Goal: Transaction & Acquisition: Purchase product/service

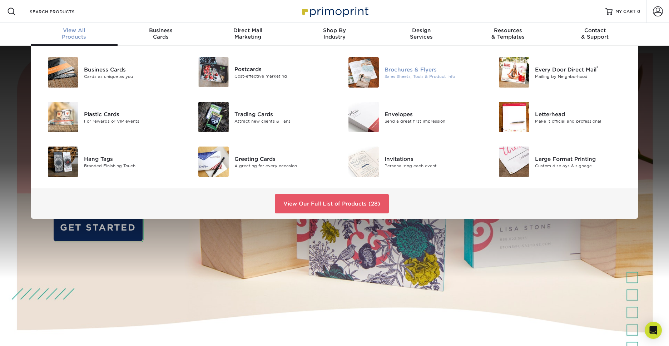
click at [406, 72] on div "Brochures & Flyers" at bounding box center [431, 69] width 95 height 8
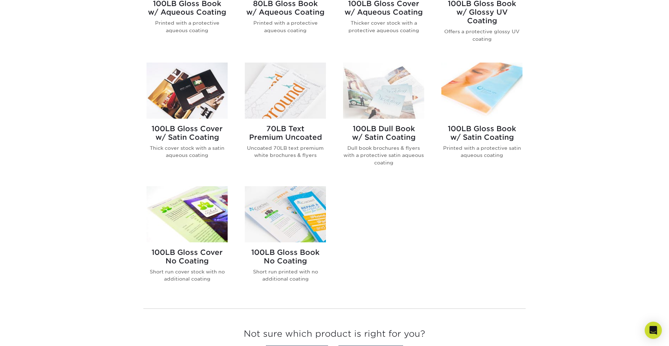
scroll to position [391, 0]
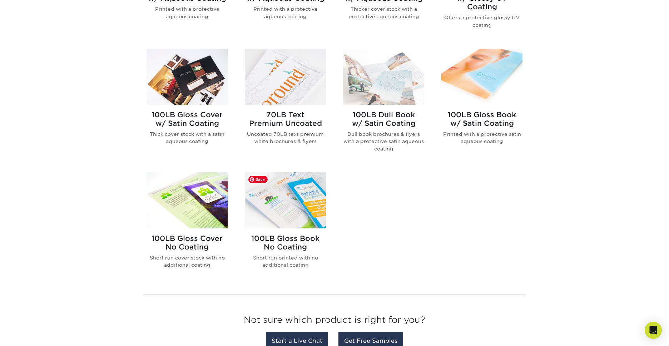
click at [288, 217] on img at bounding box center [285, 200] width 81 height 56
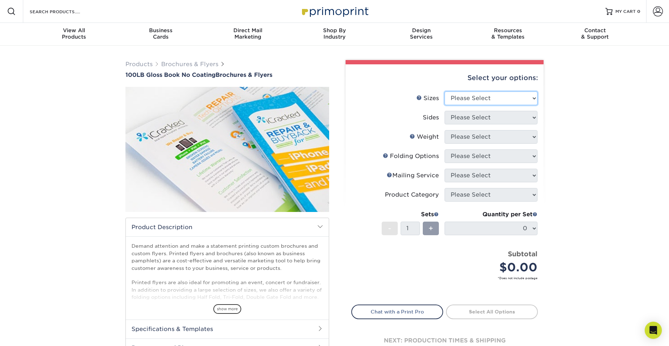
click at [485, 94] on select "Please Select 3.67" x 8.5" 4" x 6" 4" x 8.5" 4" x 9" 4" x 10" 4" x 11" 4" x 15"…" at bounding box center [490, 98] width 93 height 14
select select "8.50x11.00"
click at [498, 119] on select "Please Select Print Both Sides Print Front Only" at bounding box center [490, 118] width 93 height 14
select select "32d3c223-f82c-492b-b915-ba065a00862f"
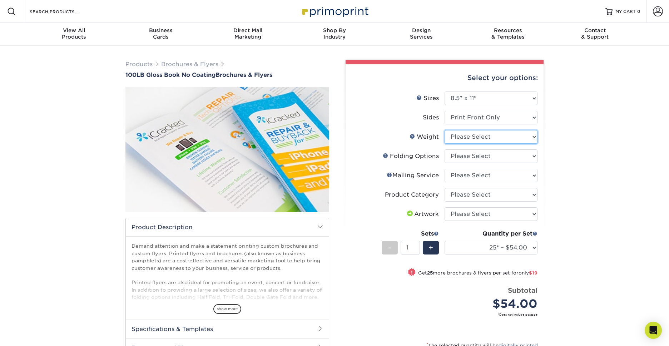
click at [489, 137] on select "Please Select 100LB" at bounding box center [490, 137] width 93 height 14
select select "100LB"
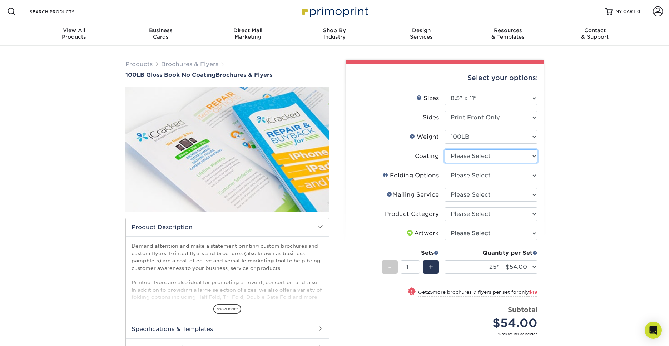
click at [479, 154] on select at bounding box center [490, 156] width 93 height 14
select select "3e7618de-abca-4bda-9f97-8b9129e913d8"
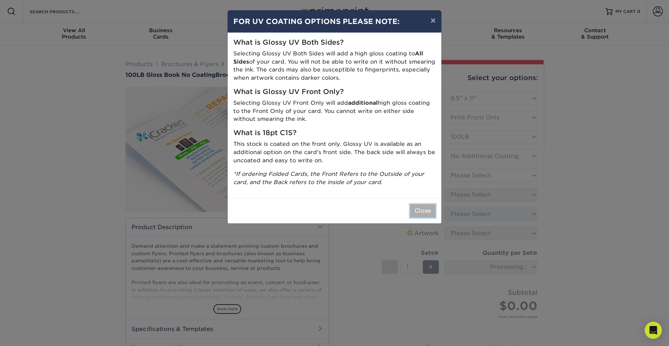
click at [424, 209] on button "Close" at bounding box center [423, 211] width 26 height 14
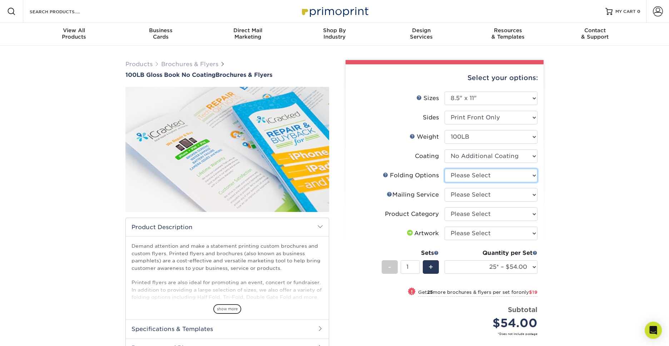
click at [463, 177] on select "Please Select FLAT - No Folding Accordion Fold Half-Fold (Vertical) Half-Fold (…" at bounding box center [490, 176] width 93 height 14
select select "9b1d5825-34d1-4721-9874-ed79abb003d7"
click at [461, 196] on select "Please Select No Direct Mailing Service No, I will mail/stamp/imprint Direct Ma…" at bounding box center [490, 195] width 93 height 14
select select "3e5e9bdd-d78a-4c28-a41d-fe1407925ca6"
click at [389, 195] on link "Mailing Service Help" at bounding box center [389, 194] width 6 height 6
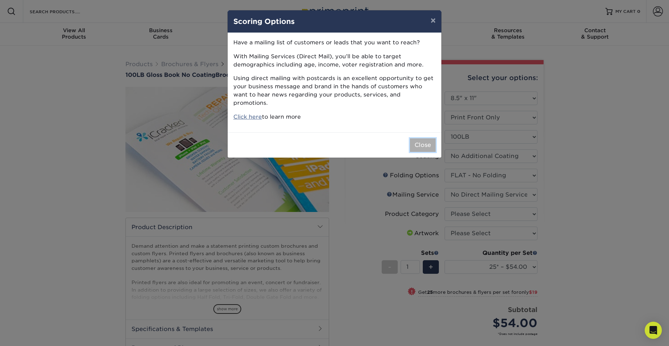
click at [427, 138] on button "Close" at bounding box center [423, 145] width 26 height 14
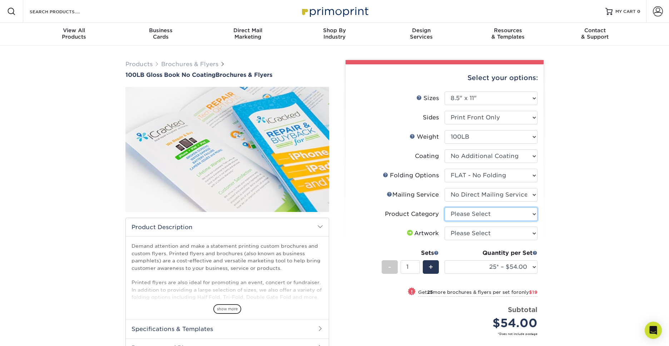
click at [454, 214] on select "Please Select Flyers and Brochures" at bounding box center [490, 214] width 93 height 14
select select "1a668080-6b7c-4174-b399-2c3833b27ef4"
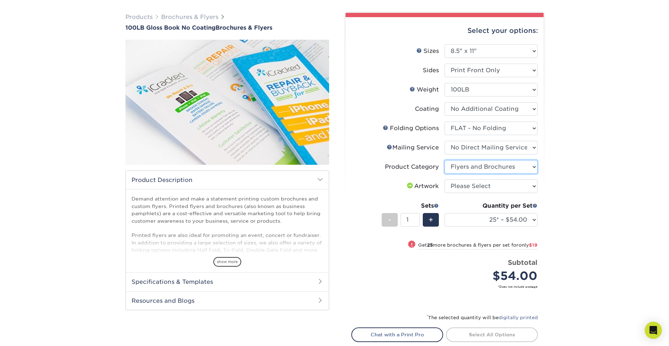
scroll to position [48, 0]
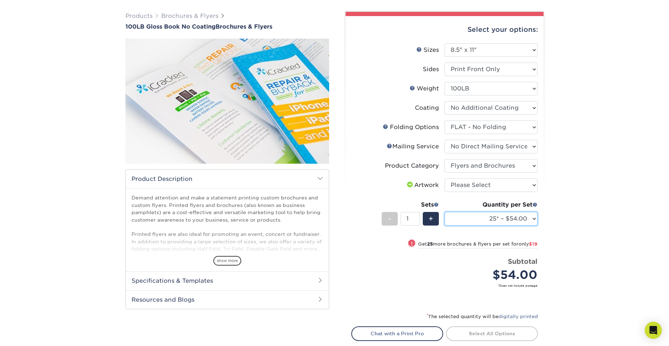
click at [532, 220] on select "25* – $54.00 50* – $73.00 75* – $87.00 100* – $100.00 250* – $190.00 500 – $311…" at bounding box center [490, 219] width 93 height 14
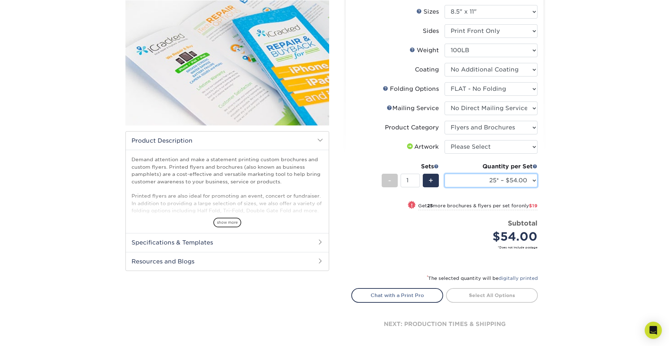
scroll to position [84, 0]
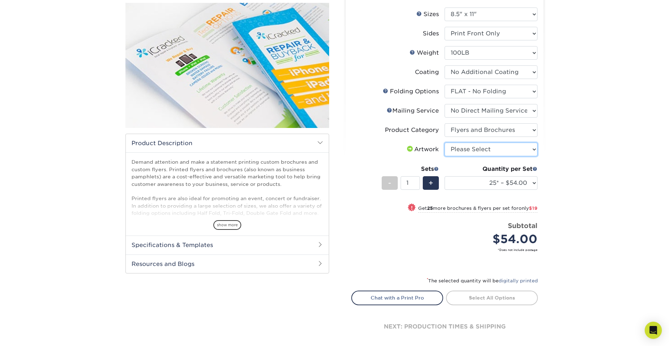
click at [532, 148] on select "Please Select I will upload files I need a design - $175" at bounding box center [490, 149] width 93 height 14
select select "upload"
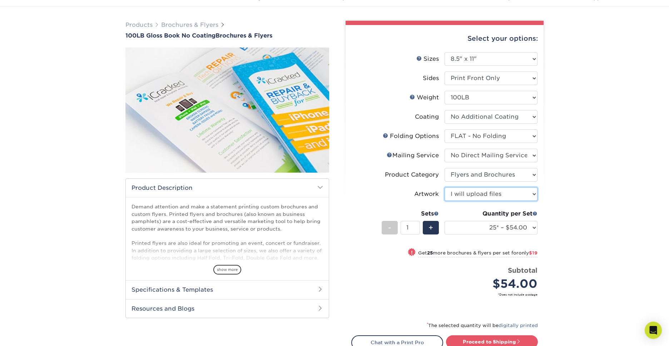
scroll to position [39, 0]
click at [409, 35] on div "Select your options:" at bounding box center [444, 38] width 186 height 27
click at [509, 341] on link "Proceed to Shipping" at bounding box center [492, 341] width 92 height 13
type input "Set 1"
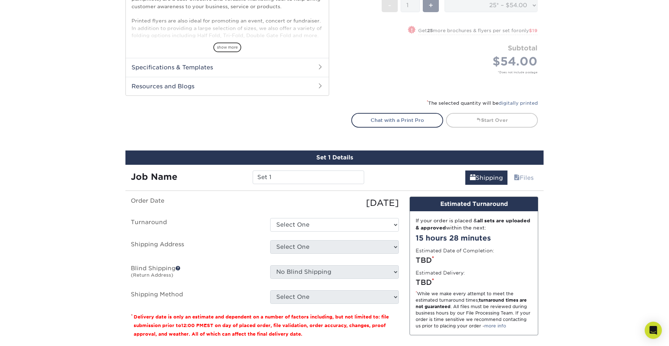
scroll to position [263, 0]
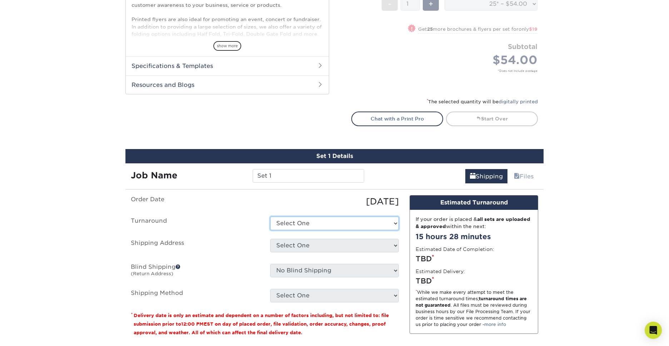
click at [344, 220] on select "Select One 2-4 Business Days 2 Day Next Business Day" at bounding box center [334, 223] width 129 height 14
select select "d42565ab-489d-4ca7-b621-f8c56287bc4f"
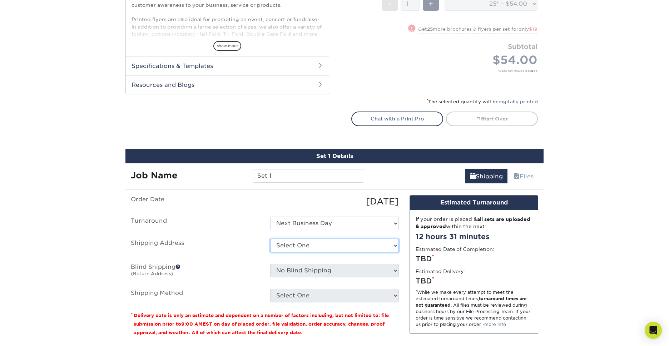
click at [324, 246] on select "Select One + Add New Address - Login" at bounding box center [334, 246] width 129 height 14
select select "newaddress"
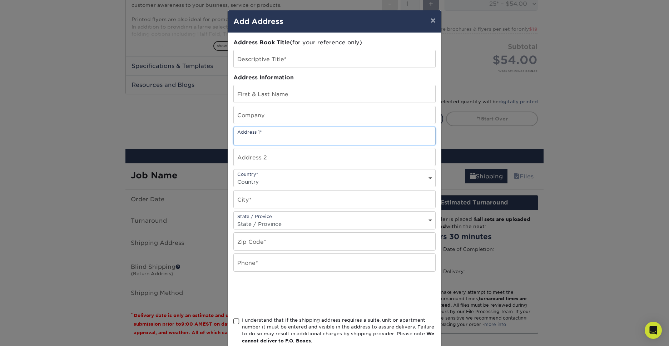
click at [277, 137] on input "text" at bounding box center [334, 135] width 201 height 17
type input "2416 Sonoma Avenue"
type input "Betsy Serafini"
type input "ELI Realty INVT LLC"
select select "US"
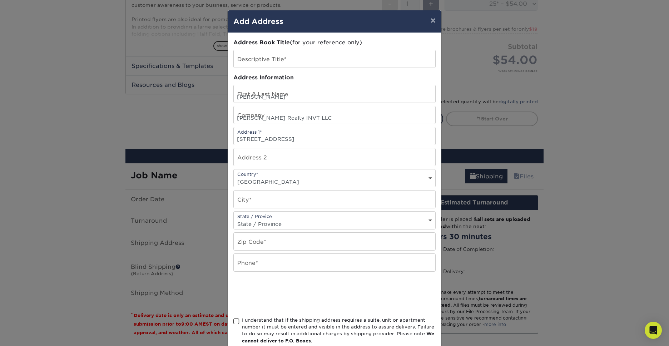
type input "Santa Rosa"
select select "CA"
type input "95405"
click at [256, 262] on input "text" at bounding box center [334, 262] width 201 height 17
type input "7078431971"
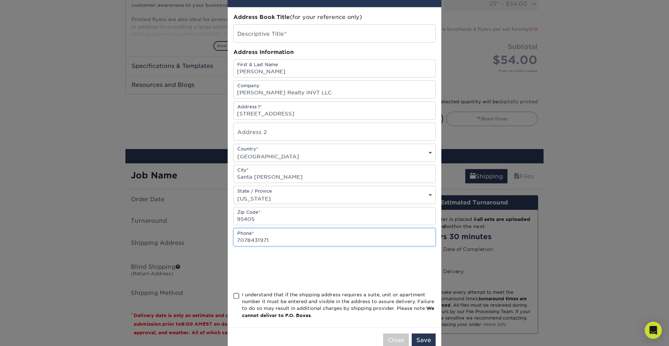
scroll to position [42, 0]
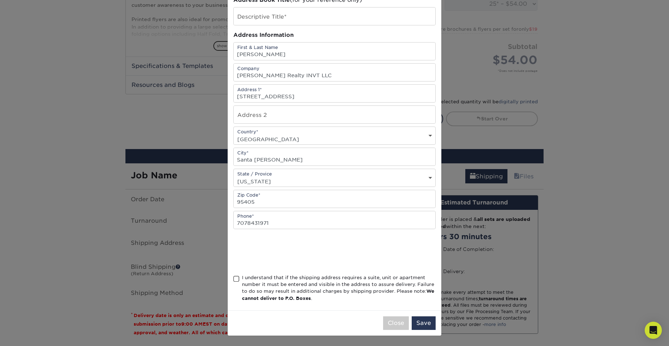
click at [235, 279] on span at bounding box center [236, 278] width 6 height 7
click at [0, 0] on input "I understand that if the shipping address requires a suite, unit or apartment n…" at bounding box center [0, 0] width 0 height 0
click at [421, 323] on button "Save" at bounding box center [423, 323] width 24 height 14
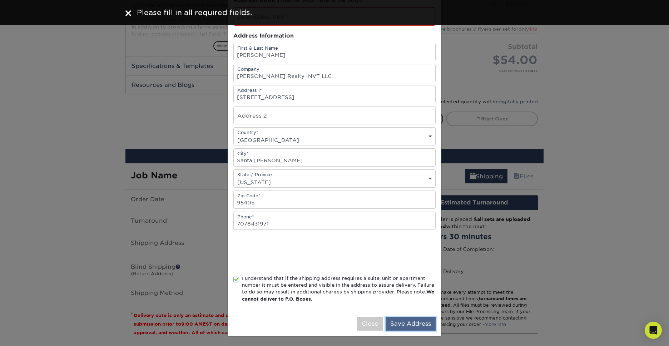
click at [415, 321] on button "Save Address" at bounding box center [410, 324] width 50 height 14
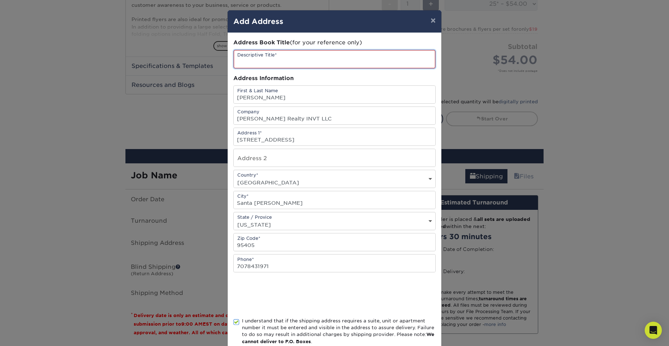
click at [312, 57] on input "text" at bounding box center [334, 59] width 201 height 18
drag, startPoint x: 295, startPoint y: 118, endPoint x: 232, endPoint y: 117, distance: 62.9
click at [232, 117] on div "Address Book Title (for your reference only) Descriptive Title* Address Informa…" at bounding box center [334, 193] width 214 height 320
click at [258, 60] on input "text" at bounding box center [334, 59] width 201 height 18
type input "Santa Rosa Office"
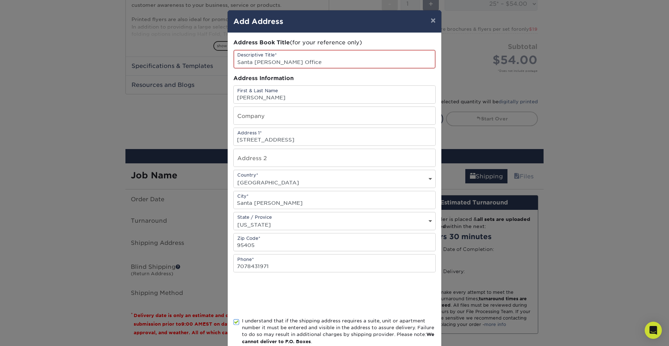
click at [360, 288] on div at bounding box center [334, 295] width 202 height 28
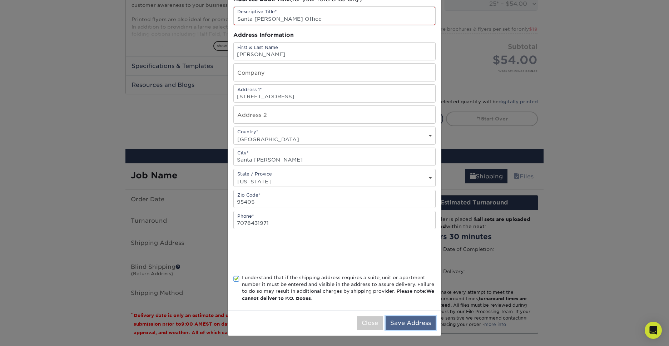
click at [404, 321] on button "Save Address" at bounding box center [410, 323] width 50 height 14
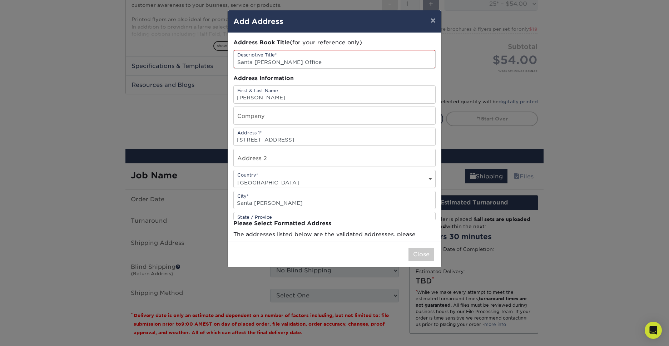
scroll to position [0, 0]
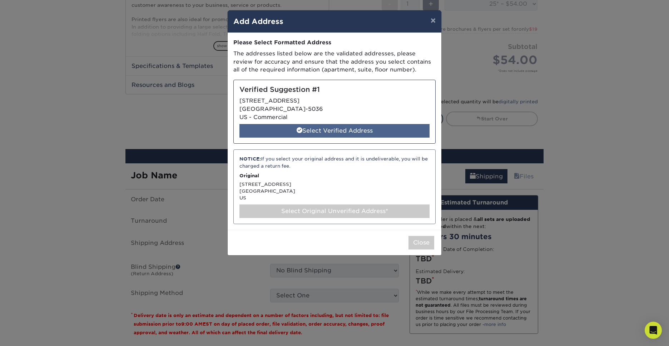
click at [370, 129] on div "Select Verified Address" at bounding box center [334, 131] width 190 height 14
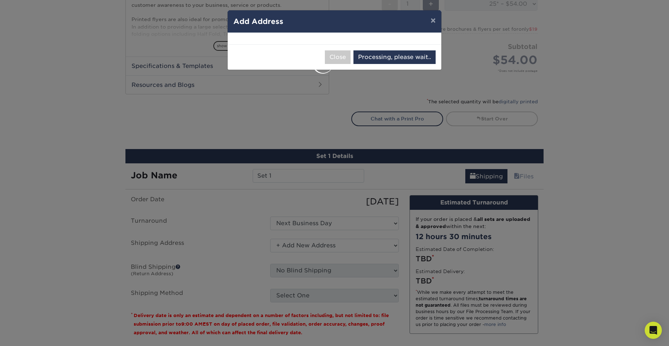
select select "286019"
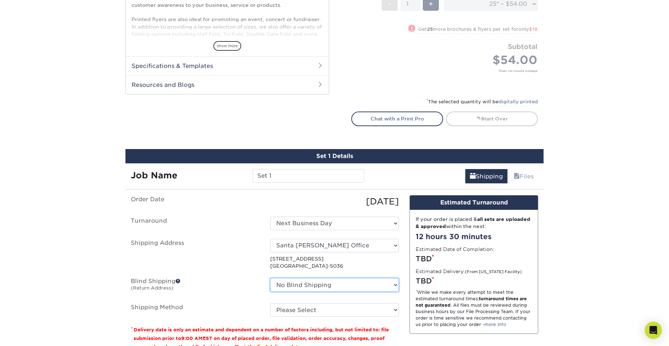
click at [365, 284] on select "No Blind Shipping + Add New Address" at bounding box center [334, 285] width 129 height 14
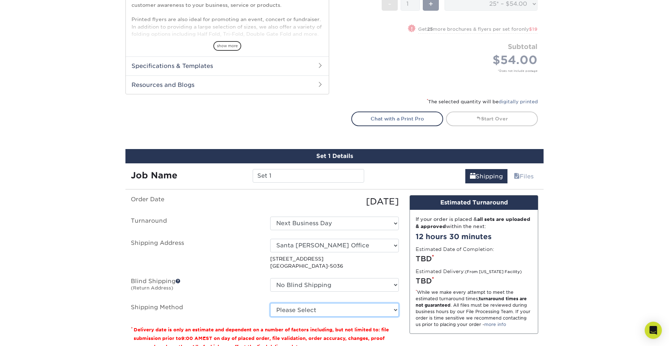
click at [344, 309] on select "Please Select Ground Shipping (+$15.33) 3 Day Shipping Service (+$18.83) 2 Day …" at bounding box center [334, 310] width 129 height 14
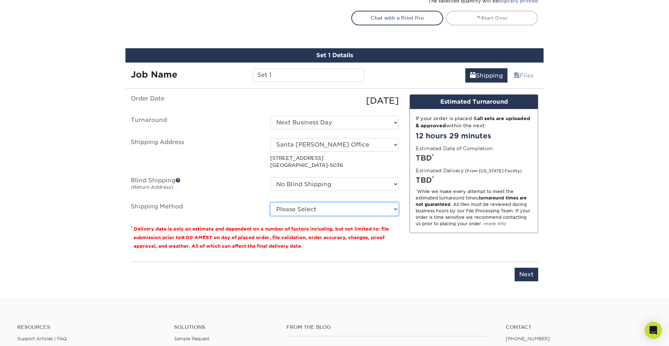
scroll to position [340, 0]
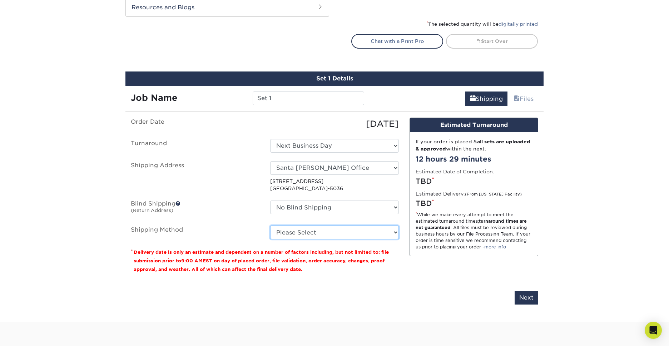
click at [299, 236] on select "Please Select Ground Shipping (+$15.33) 3 Day Shipping Service (+$18.83) 2 Day …" at bounding box center [334, 232] width 129 height 14
